Goal: Obtain resource: Obtain resource

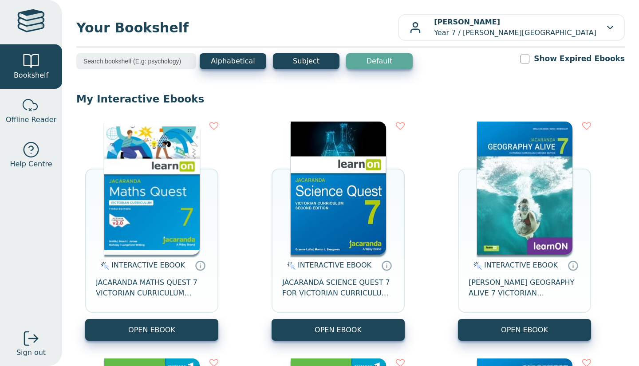
click at [334, 205] on img at bounding box center [338, 188] width 95 height 133
click at [160, 228] on img at bounding box center [151, 188] width 95 height 133
